Goal: Task Accomplishment & Management: Use online tool/utility

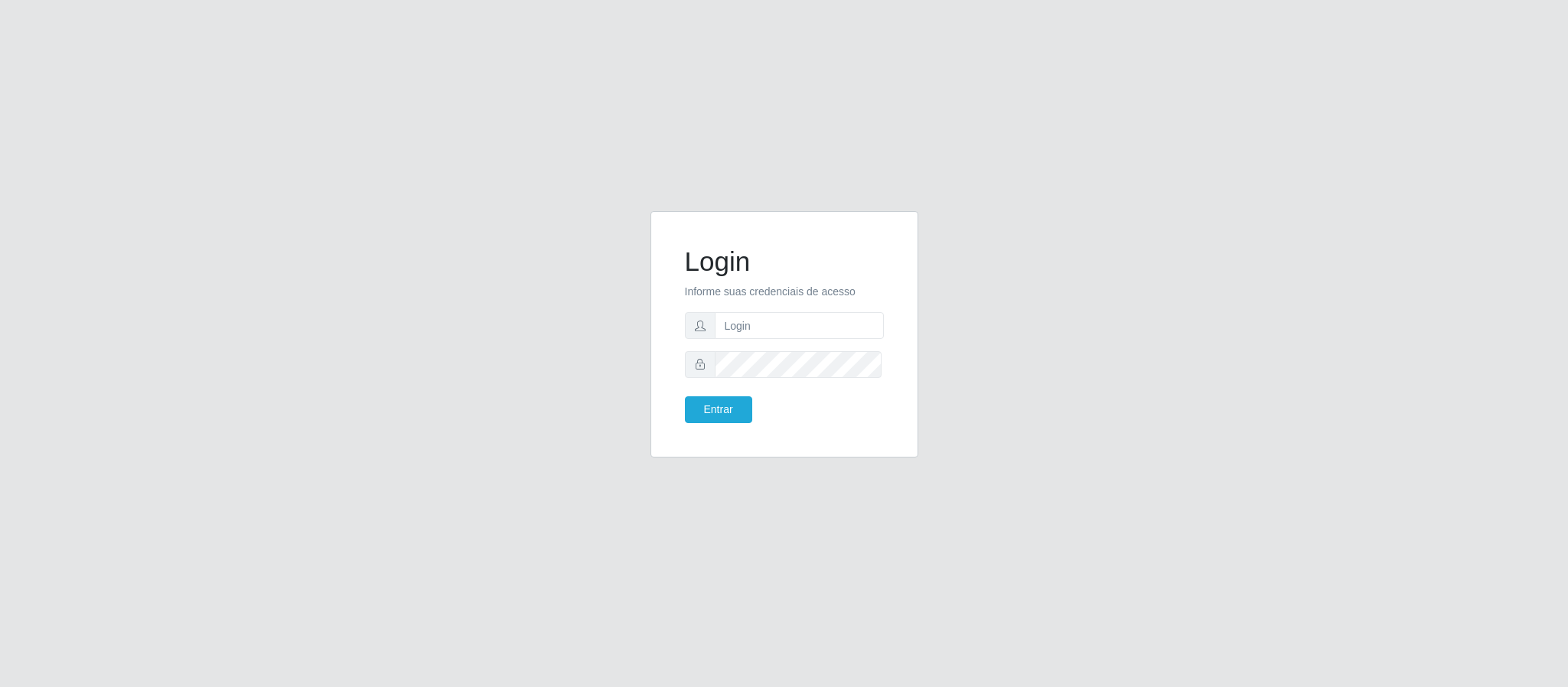
click at [746, 308] on form "Login Informe suas credenciais de acesso Entrar" at bounding box center [784, 334] width 199 height 177
click at [749, 322] on input "text" at bounding box center [800, 324] width 170 height 26
type input "[PERSON_NAME].[PERSON_NAME]@queirozatacadao"
click at [685, 397] on button "Entrar" at bounding box center [718, 409] width 67 height 26
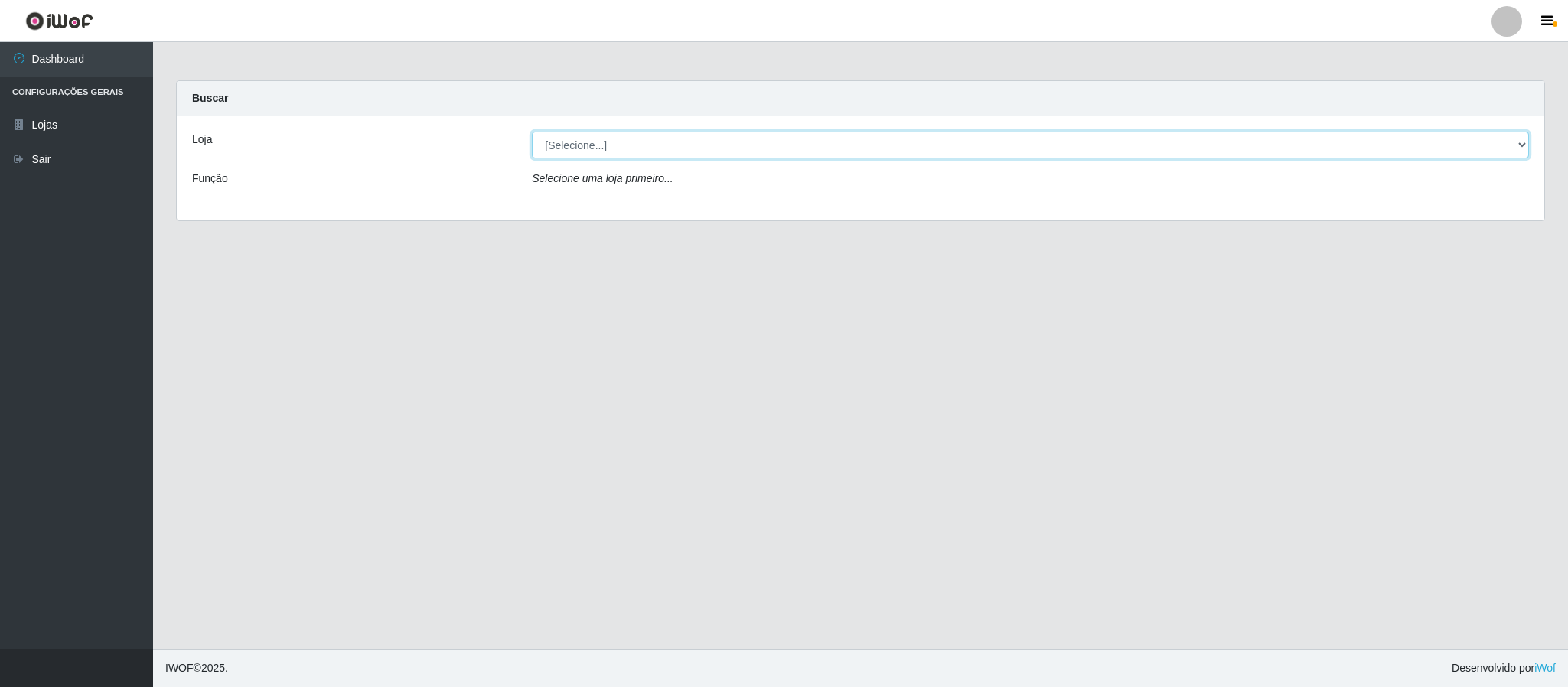
click at [1517, 145] on select "[Selecione...] Queiroz Atacadão - Coophab" at bounding box center [1030, 144] width 997 height 26
select select "463"
click at [532, 132] on select "[Selecione...] Queiroz Atacadão - Coophab" at bounding box center [1030, 144] width 997 height 26
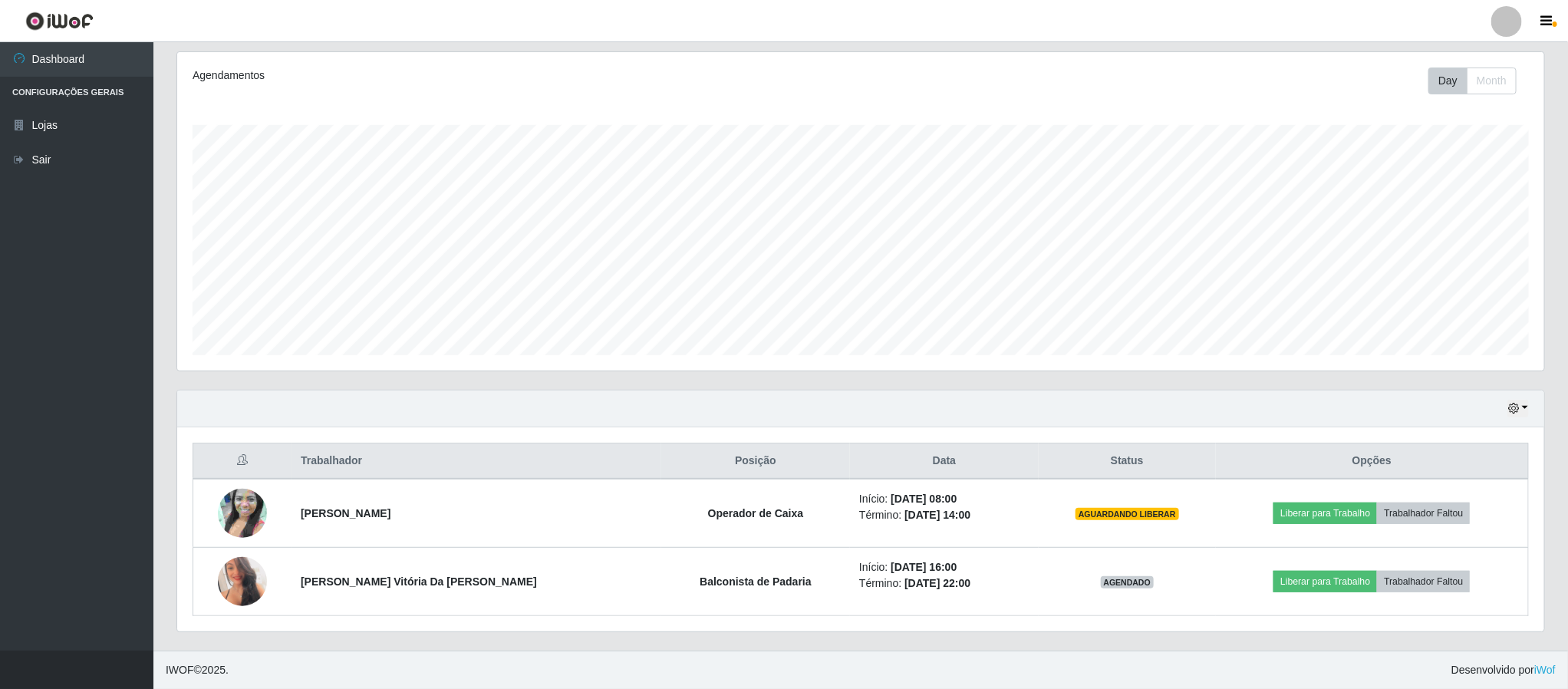
scroll to position [198, 0]
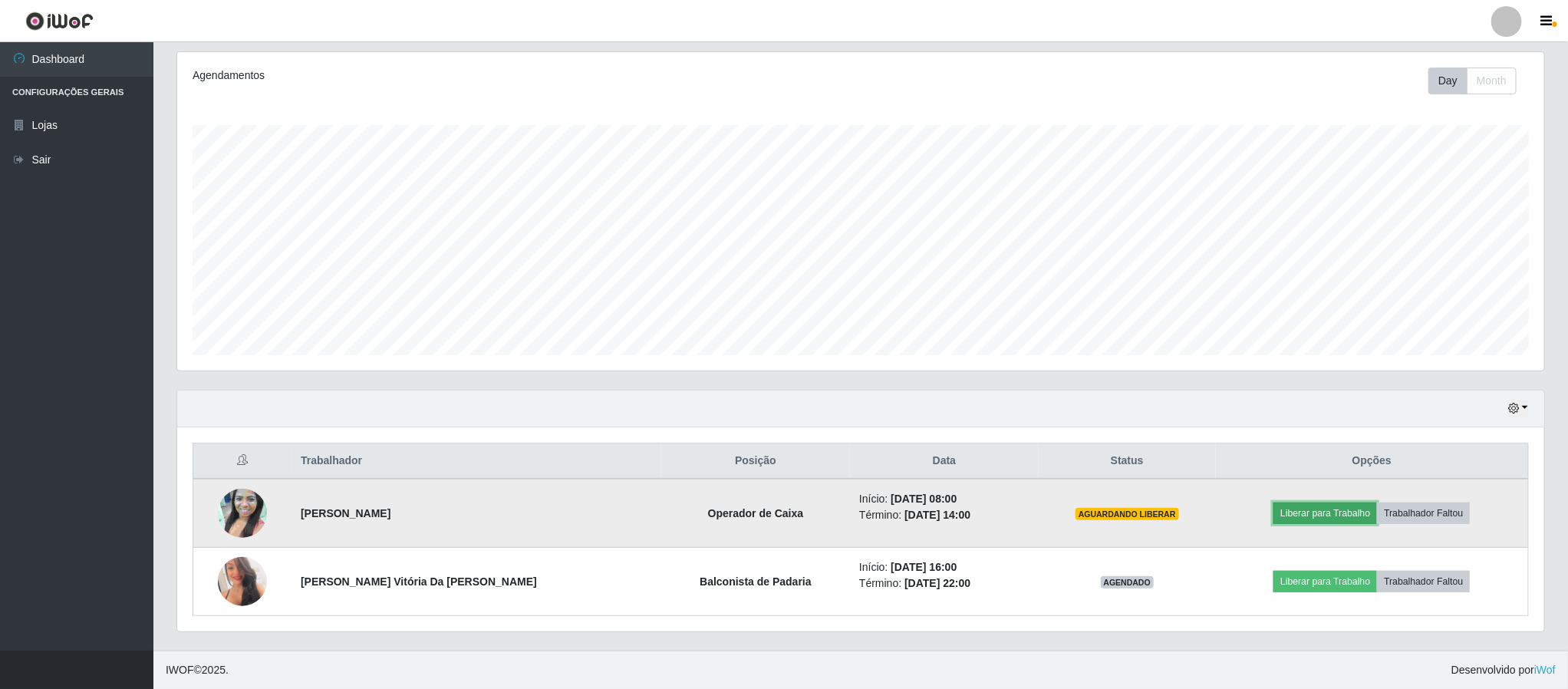
click at [1321, 517] on button "Liberar para Trabalho" at bounding box center [1326, 513] width 104 height 22
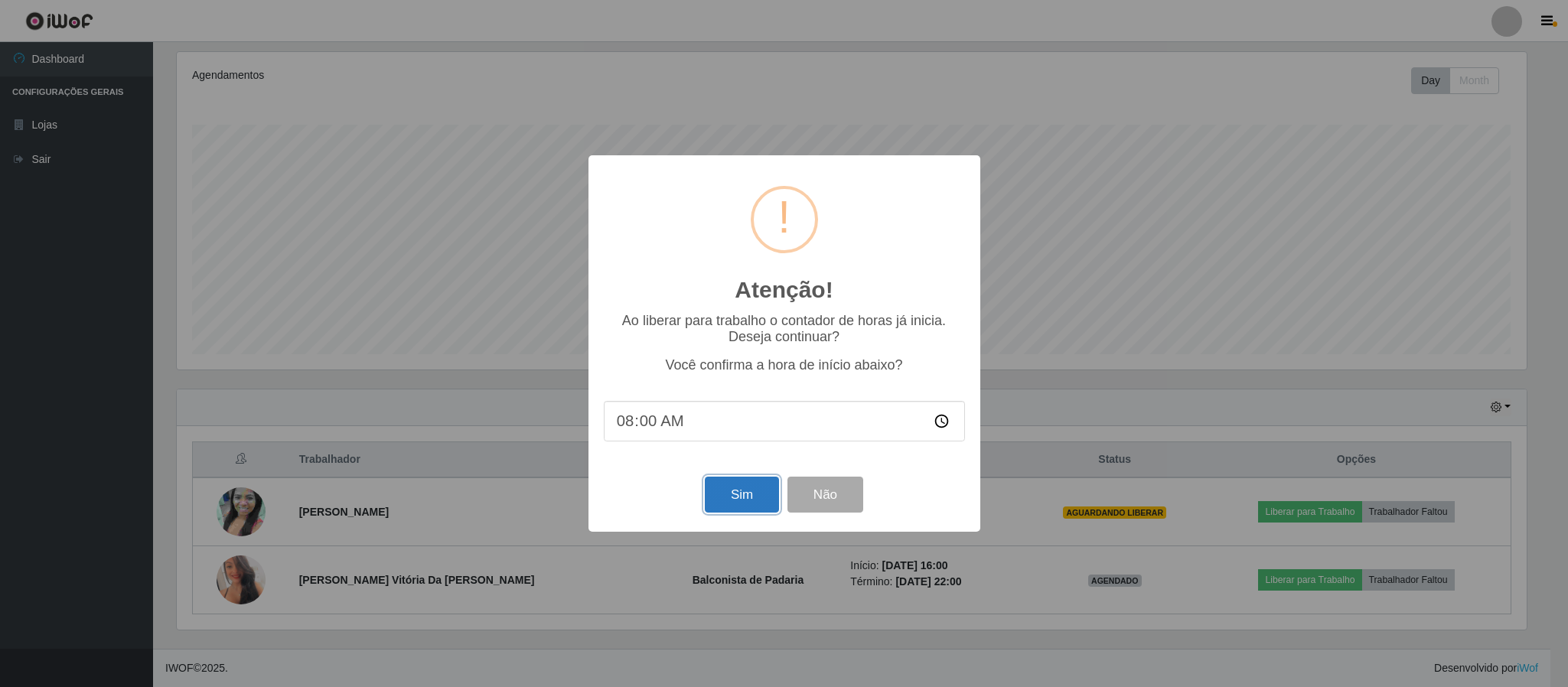
click at [718, 497] on button "Sim" at bounding box center [742, 494] width 74 height 36
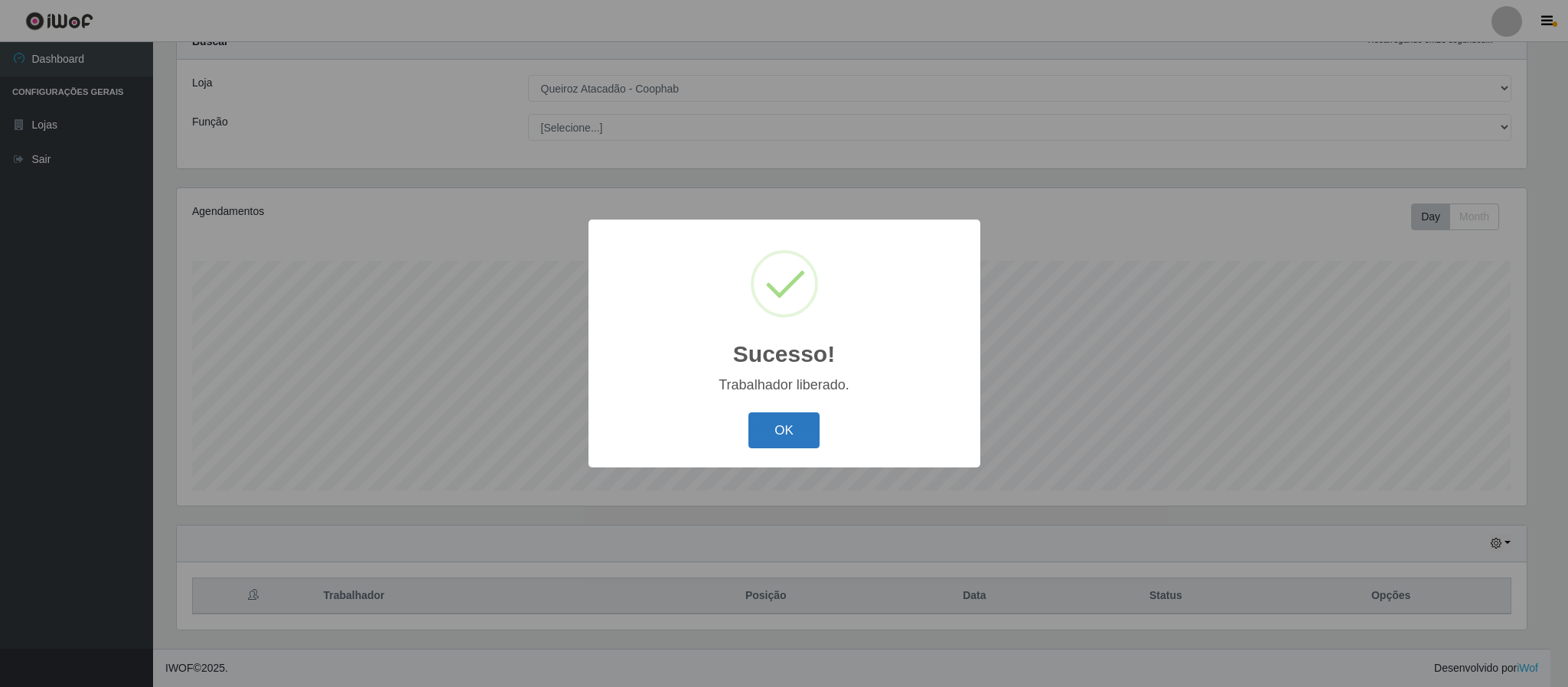
click at [785, 437] on button "OK" at bounding box center [784, 430] width 71 height 36
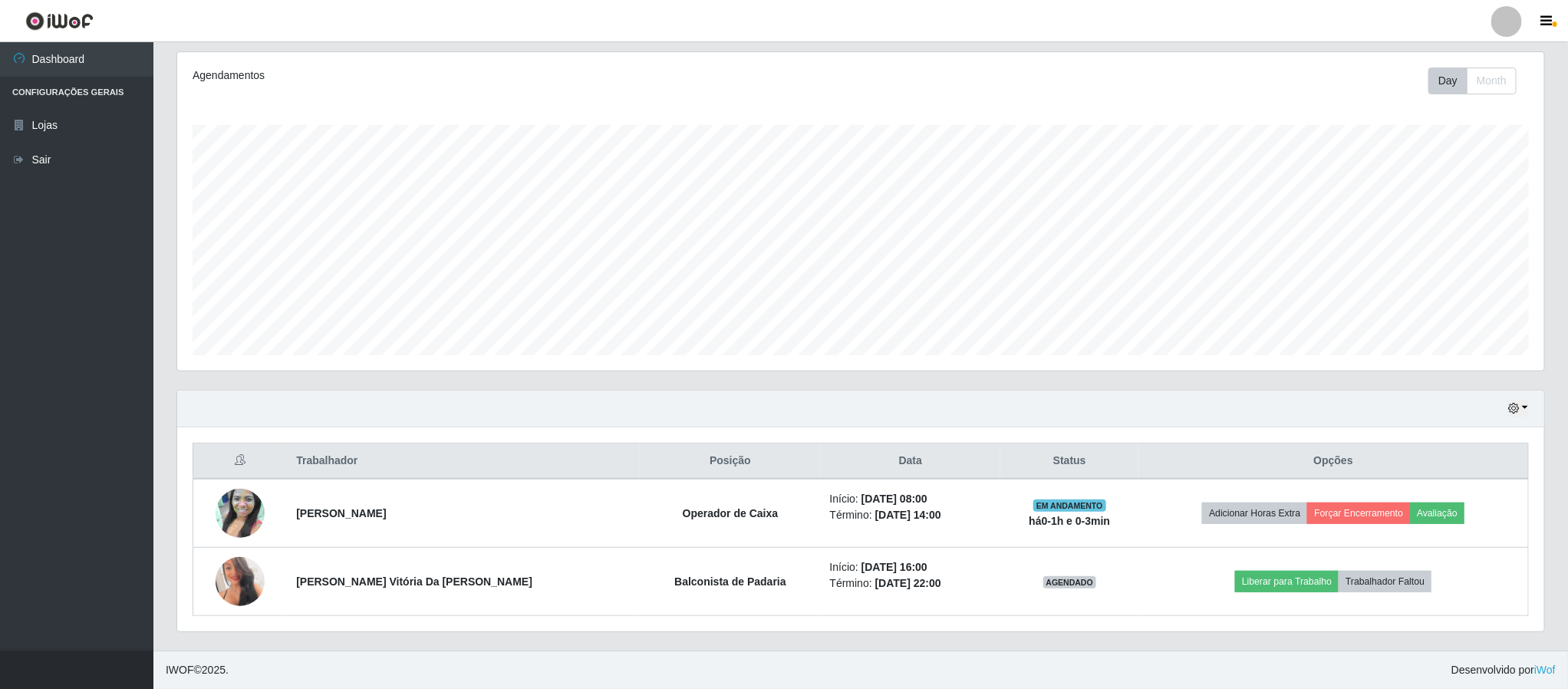
scroll to position [198, 0]
